Goal: Task Accomplishment & Management: Complete application form

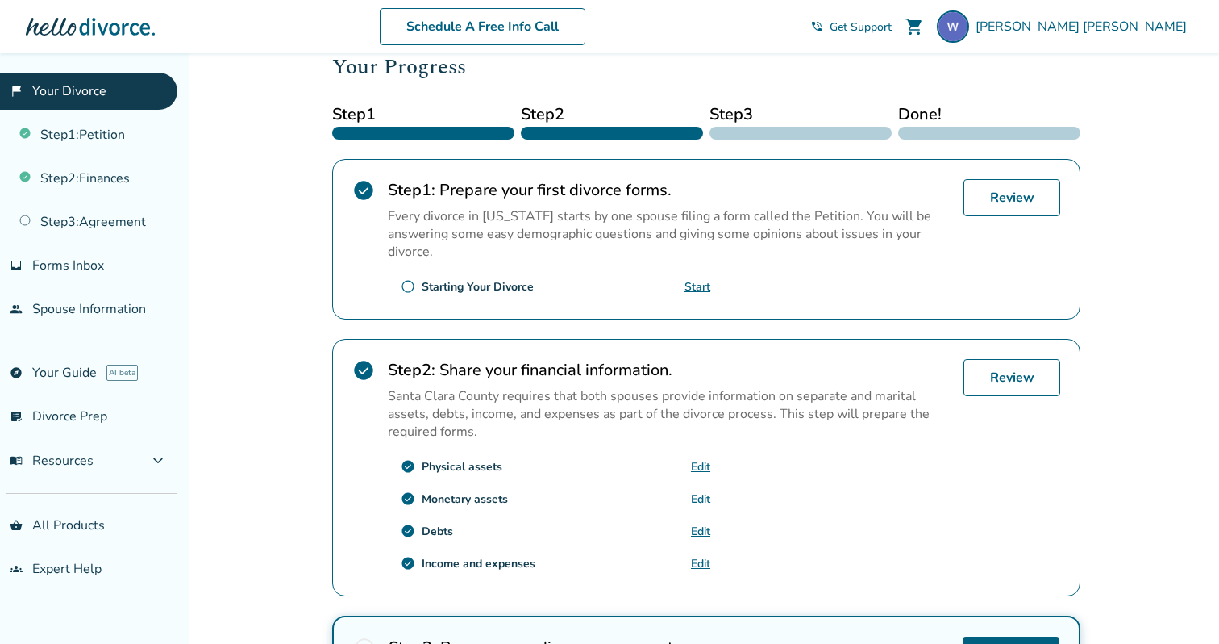
scroll to position [240, 0]
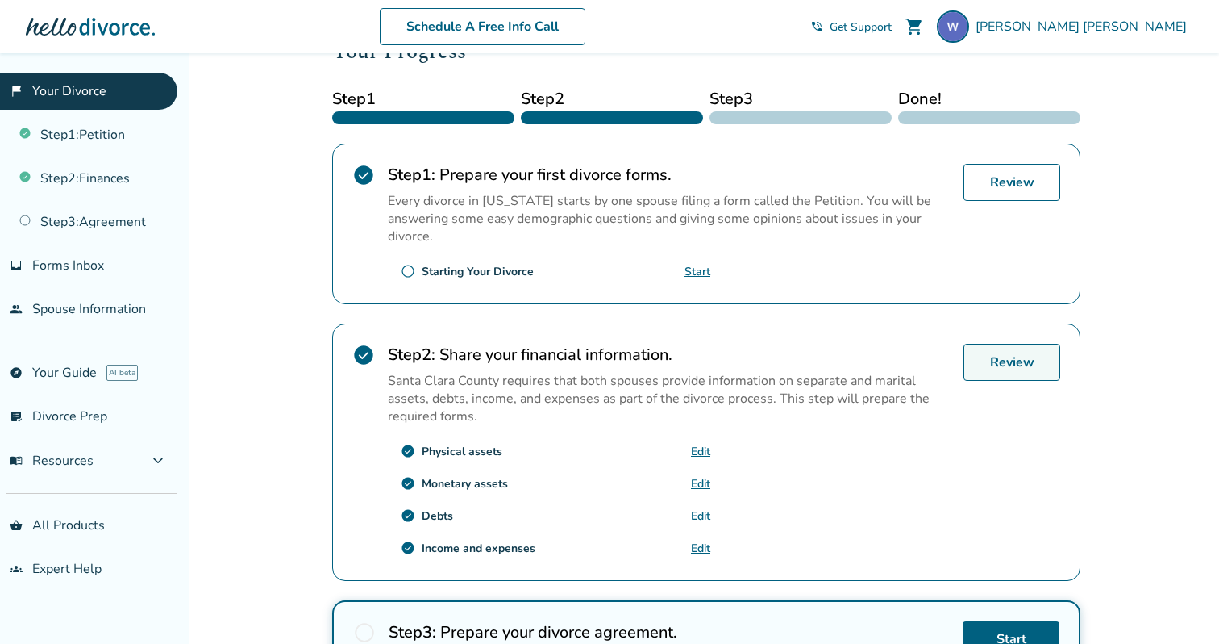
click at [986, 360] on link "Review" at bounding box center [1012, 362] width 97 height 37
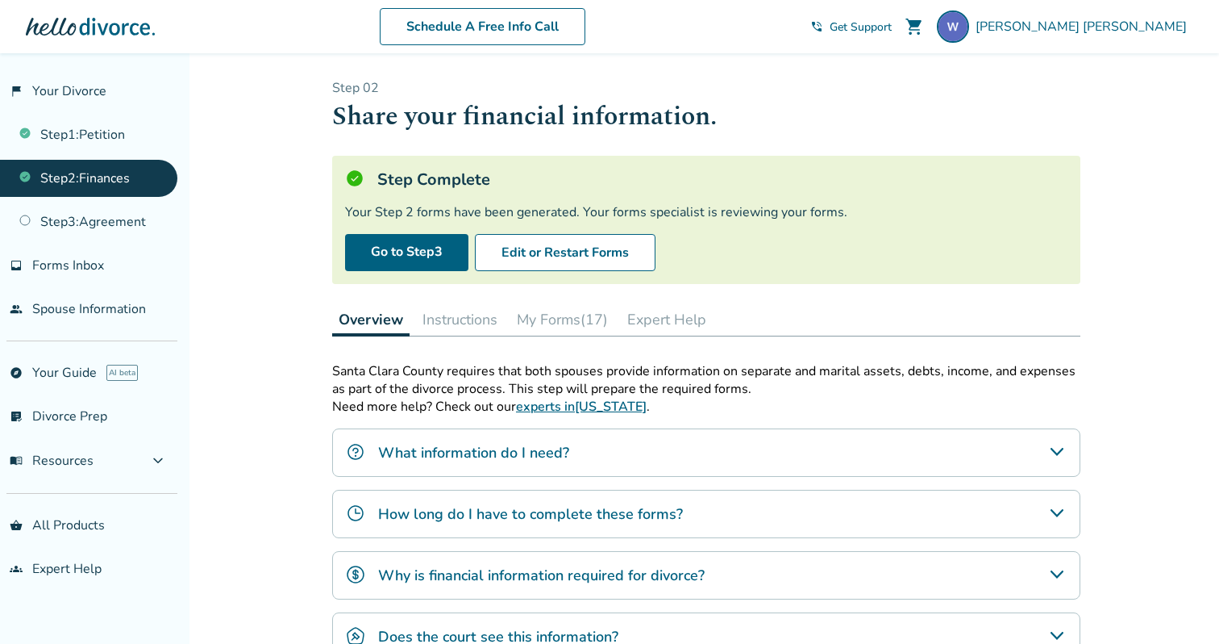
click at [81, 185] on link "Step 2 : Finances" at bounding box center [88, 178] width 177 height 37
click at [98, 143] on link "Step 1 : Petition" at bounding box center [88, 134] width 177 height 37
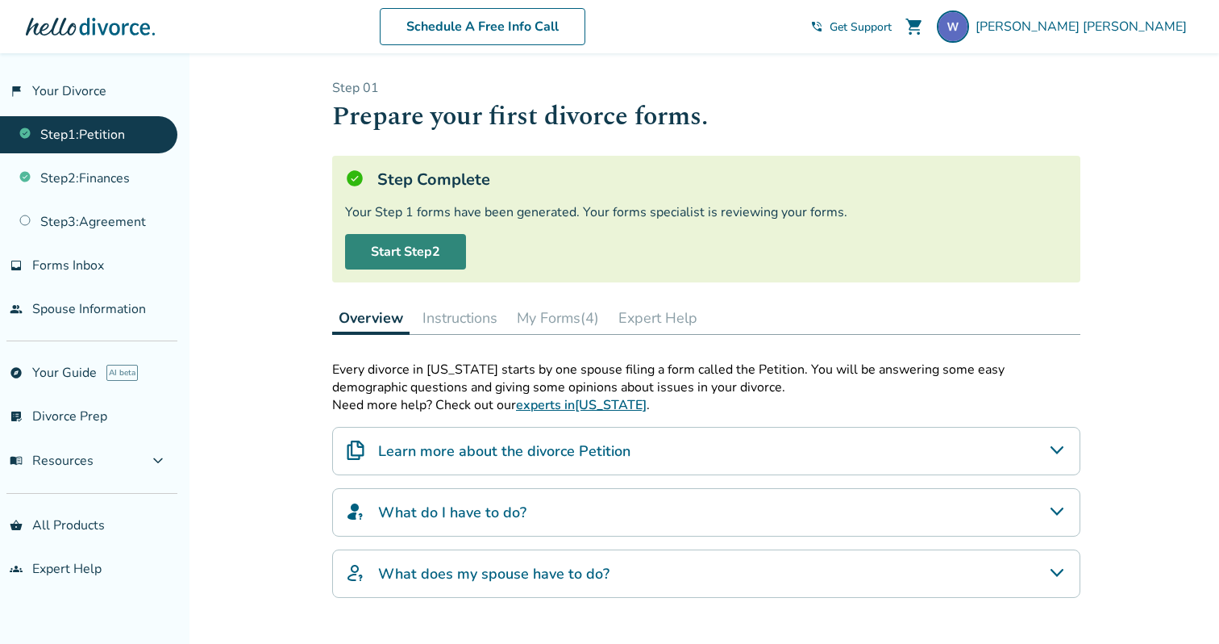
click at [406, 251] on link "Start Step 2" at bounding box center [405, 251] width 121 height 35
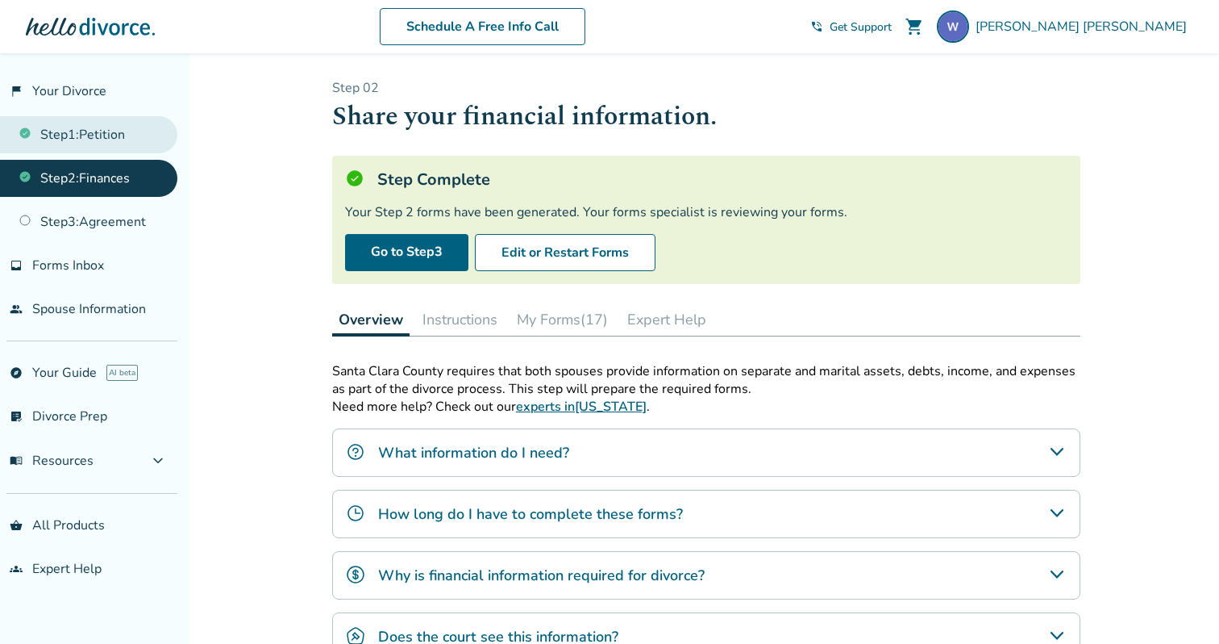
click at [77, 127] on link "Step 1 : Petition" at bounding box center [88, 134] width 177 height 37
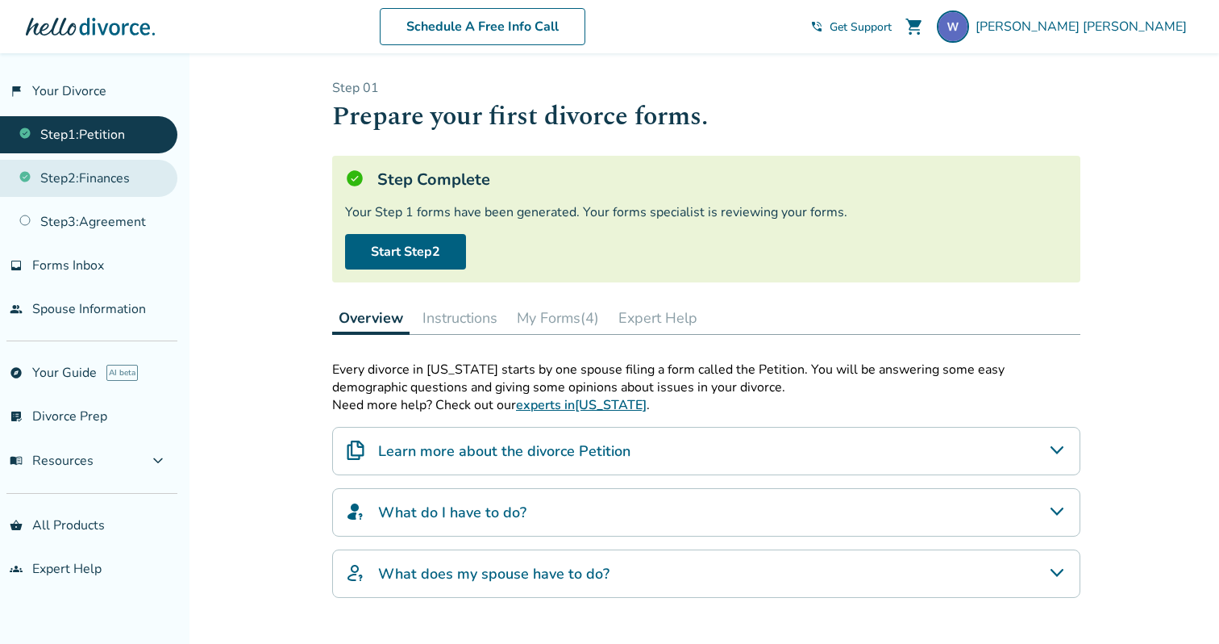
click at [78, 181] on link "Step 2 : Finances" at bounding box center [88, 178] width 177 height 37
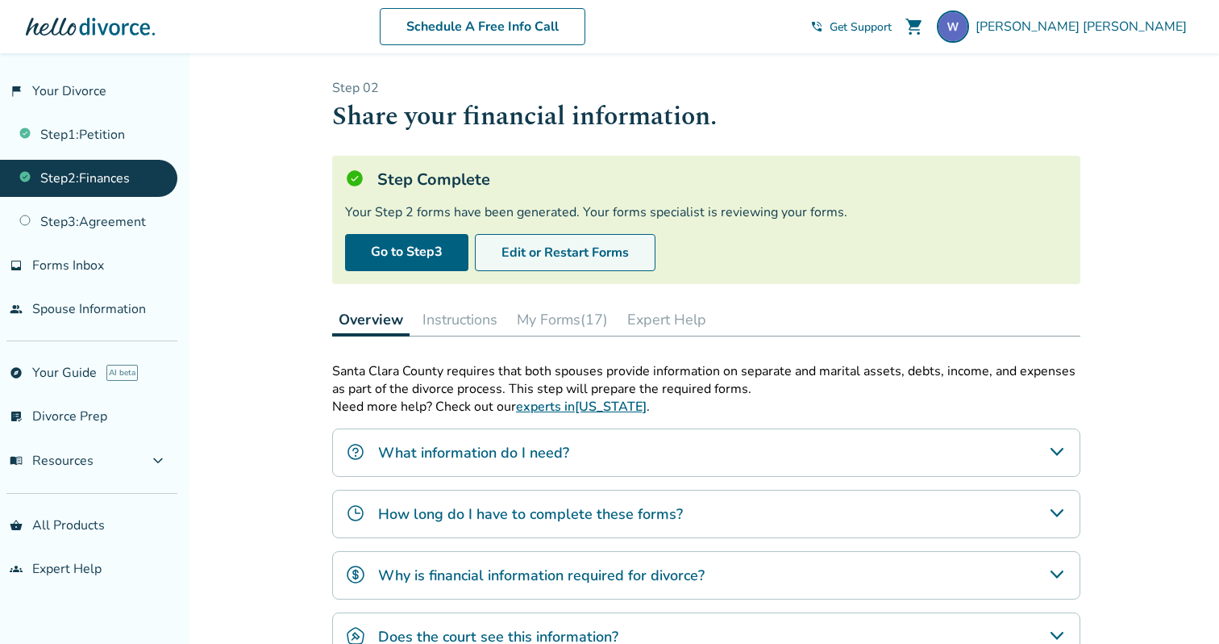
click at [549, 256] on button "Edit or Restart Forms" at bounding box center [565, 252] width 181 height 37
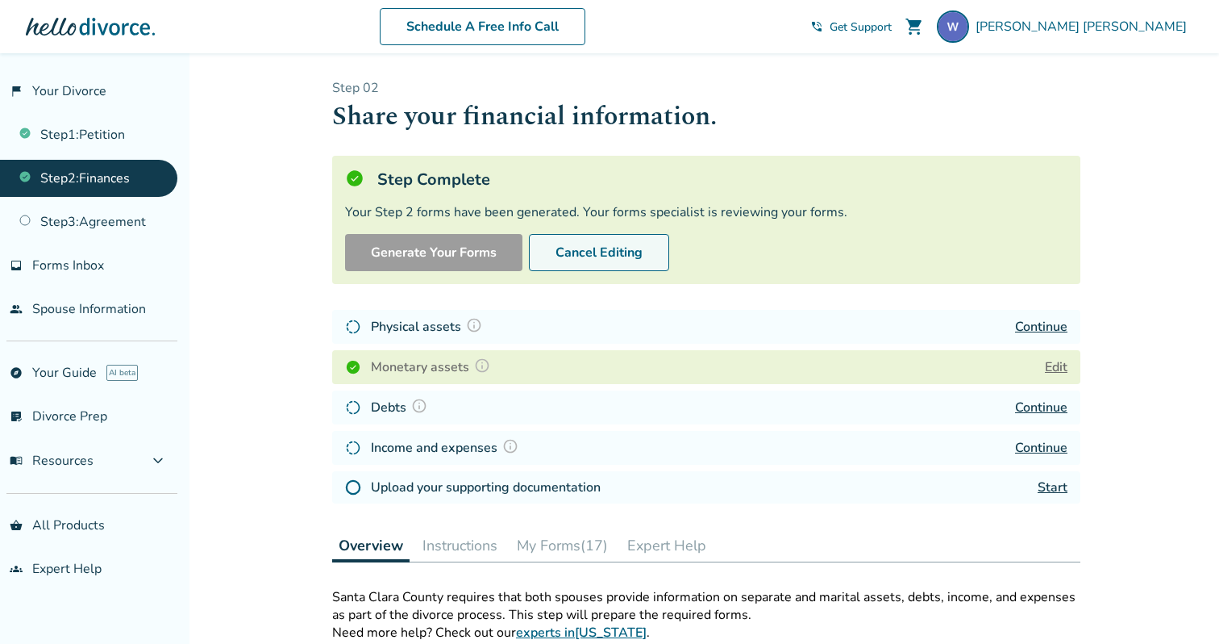
scroll to position [9, 0]
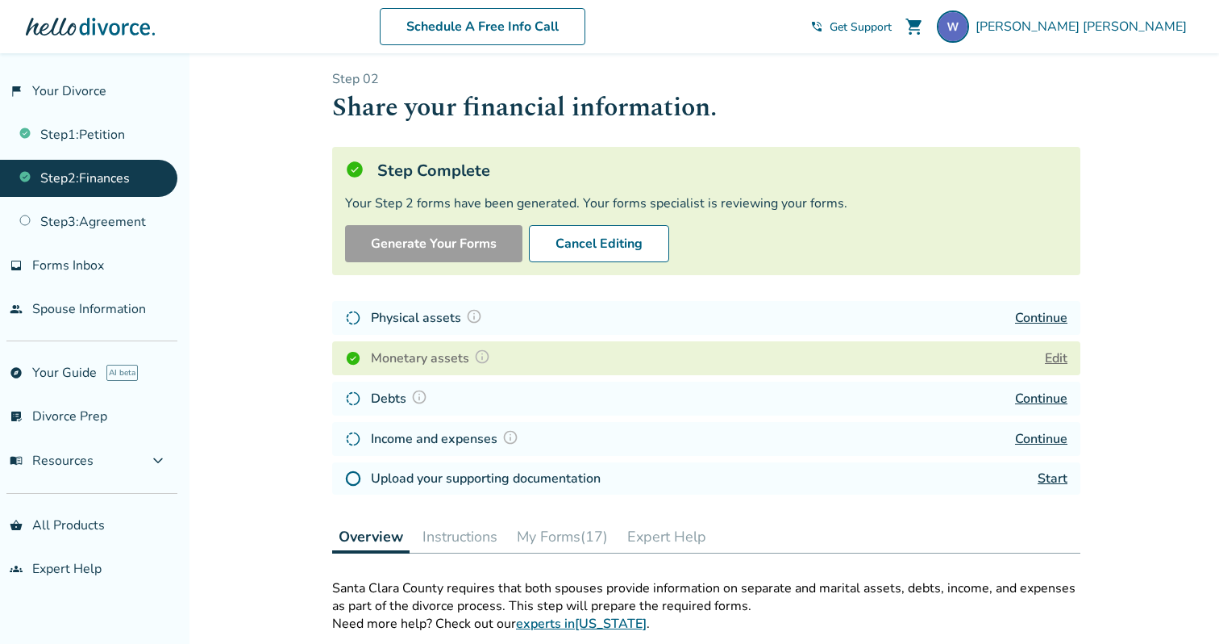
click at [1048, 312] on link "Continue" at bounding box center [1041, 318] width 52 height 18
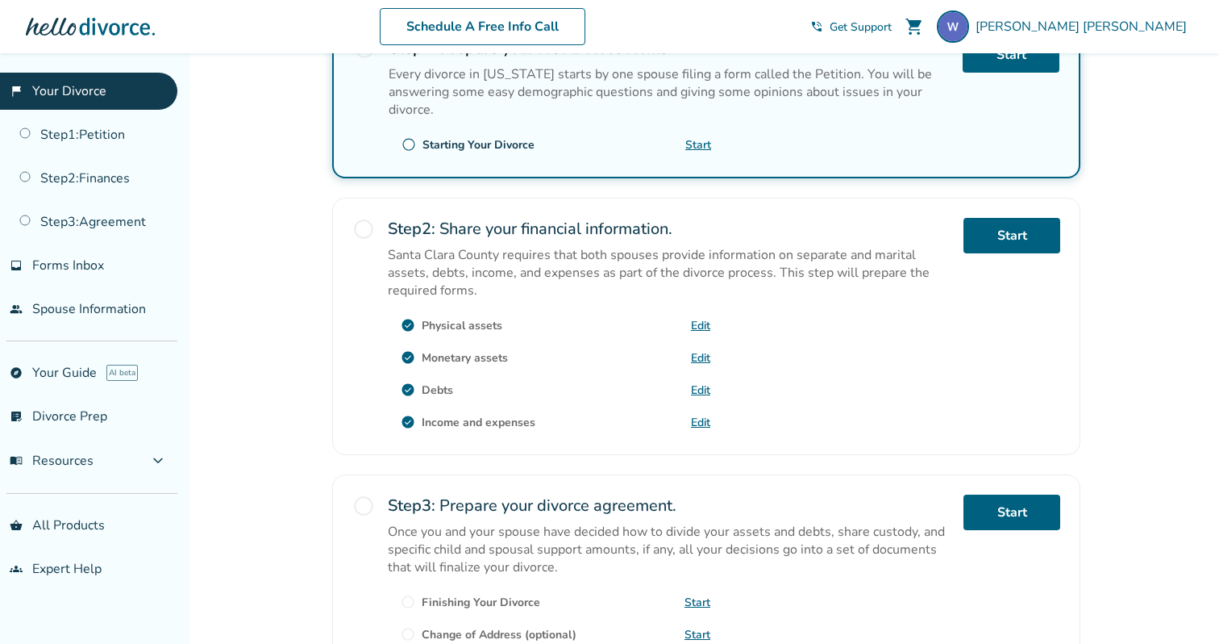
scroll to position [375, 0]
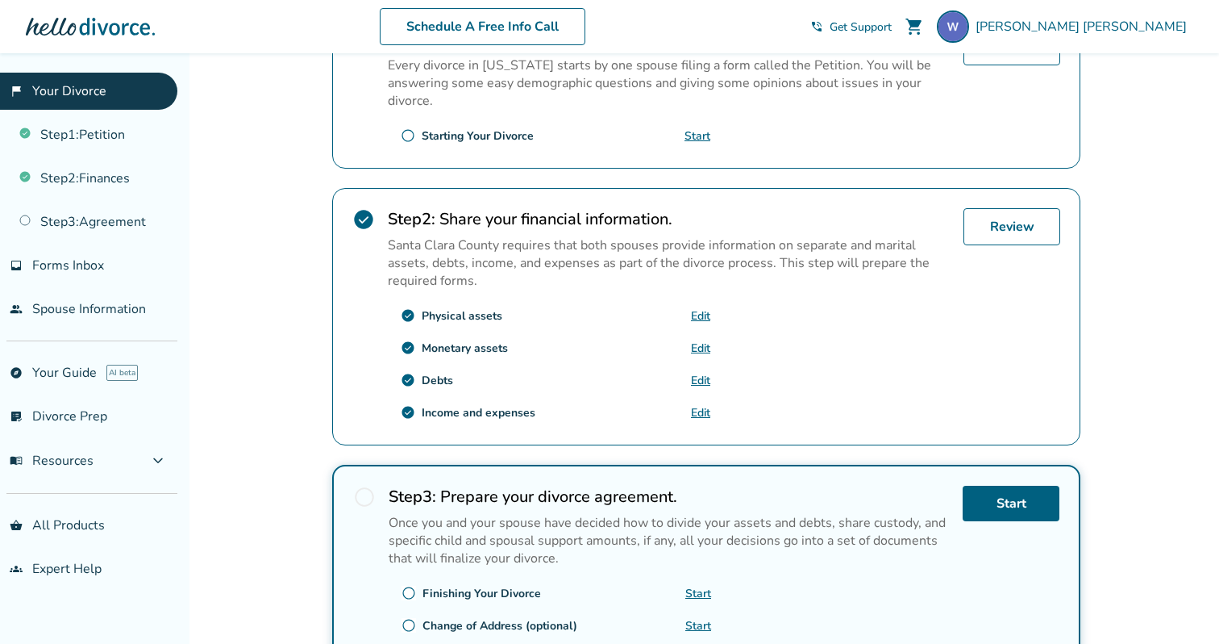
click at [702, 340] on link "Edit" at bounding box center [700, 347] width 19 height 15
click at [698, 340] on link "Edit" at bounding box center [700, 347] width 19 height 15
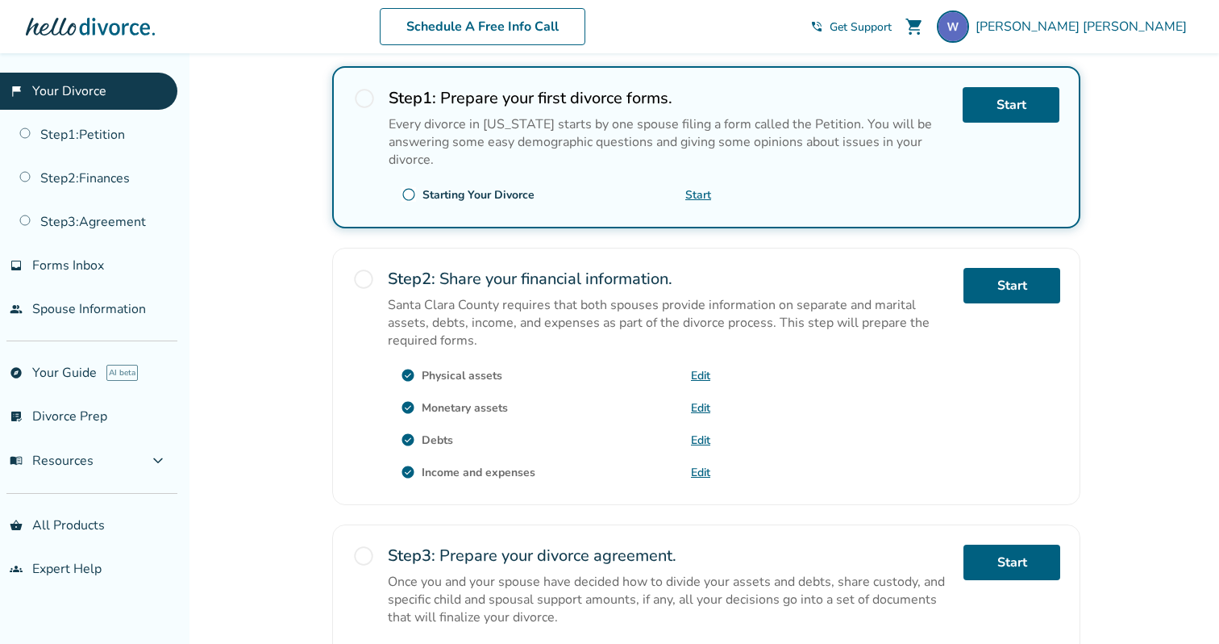
scroll to position [325, 0]
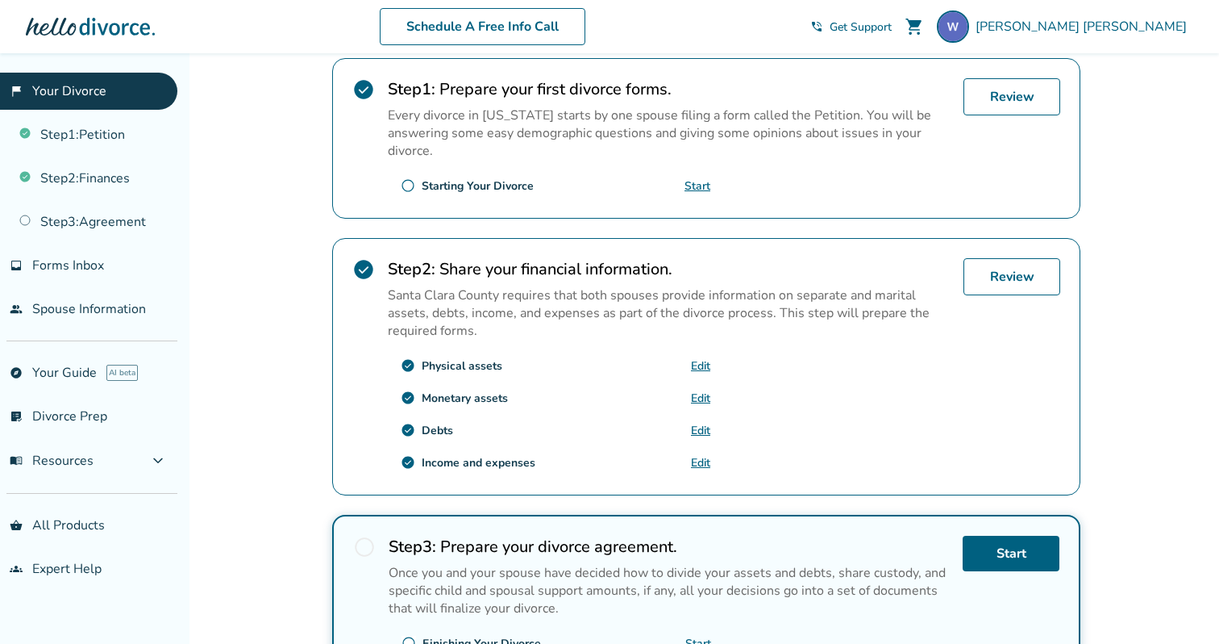
click at [698, 391] on link "Edit" at bounding box center [700, 397] width 19 height 15
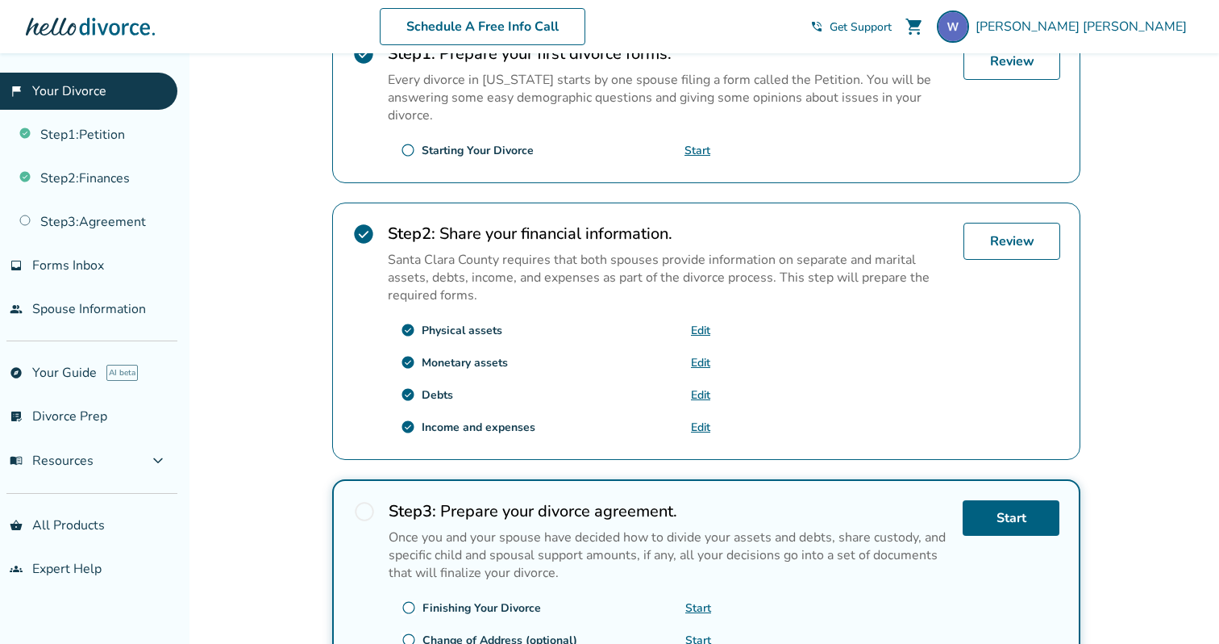
scroll to position [365, 0]
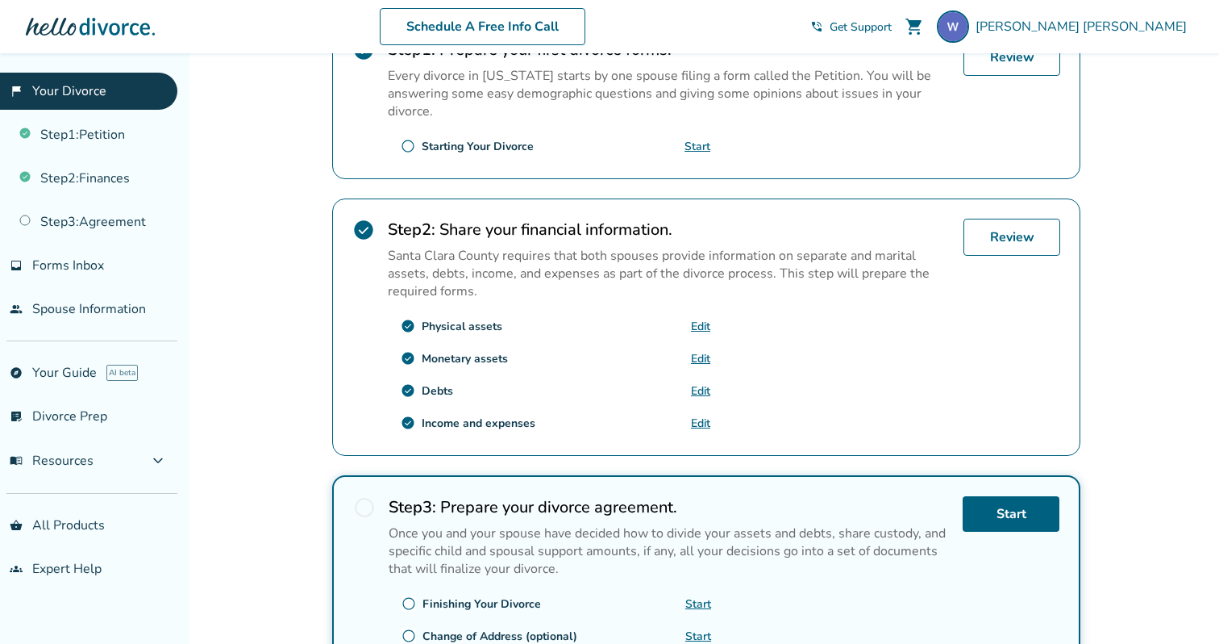
click at [700, 385] on link "Edit" at bounding box center [700, 390] width 19 height 15
click at [698, 386] on link "Edit" at bounding box center [700, 390] width 19 height 15
click at [699, 419] on link "Edit" at bounding box center [700, 422] width 19 height 15
